Goal: Navigation & Orientation: Go to known website

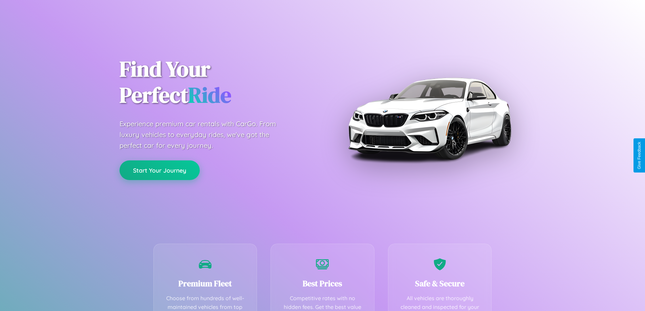
click at [159, 170] on button "Start Your Journey" at bounding box center [160, 171] width 80 height 20
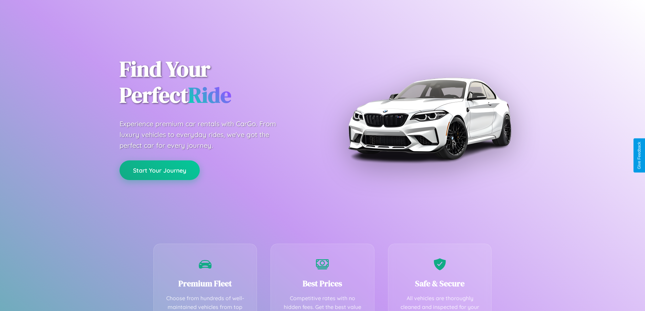
click at [159, 170] on button "Start Your Journey" at bounding box center [160, 171] width 80 height 20
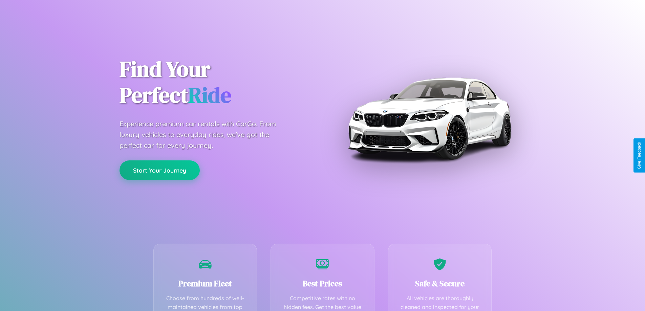
click at [159, 170] on button "Start Your Journey" at bounding box center [160, 171] width 80 height 20
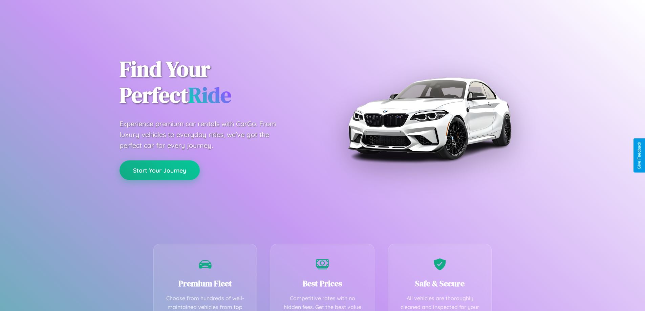
click at [159, 170] on button "Start Your Journey" at bounding box center [160, 171] width 80 height 20
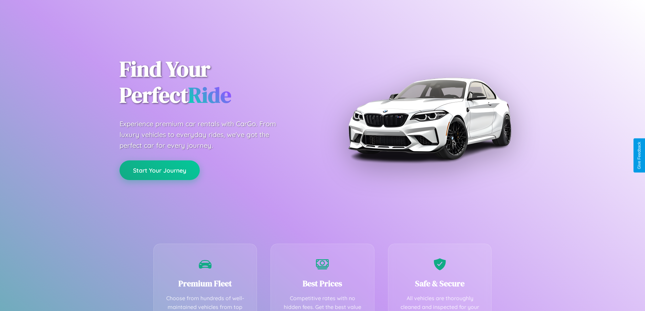
click at [159, 170] on button "Start Your Journey" at bounding box center [160, 171] width 80 height 20
